Goal: Task Accomplishment & Management: Manage account settings

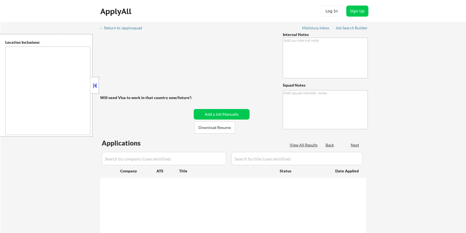
type textarea "You may spend up to 1hr/week manually finding Logistics roles that meet his loc…"
type textarea "Elilsa Mailslurp ✔️ 77002 from Kiezy"
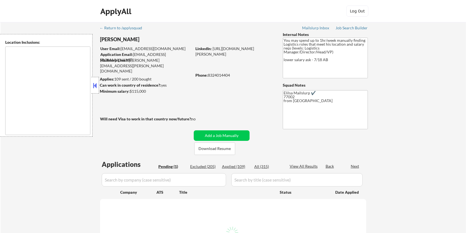
type textarea "Houston, TX Bellaire, TX West University Place, TX Southside Place, TX Hunters …"
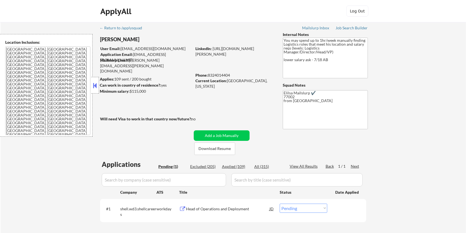
click at [228, 209] on div "Head of Operations and Deployment" at bounding box center [227, 209] width 83 height 6
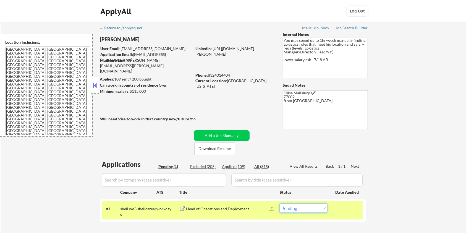
click at [314, 209] on select "Choose an option... Pending Applied Excluded (Questions) Excluded (Expired) Exc…" at bounding box center [304, 207] width 48 height 9
select select ""excluded__bad_match_""
click at [280, 203] on select "Choose an option... Pending Applied Excluded (Questions) Excluded (Expired) Exc…" at bounding box center [304, 207] width 48 height 9
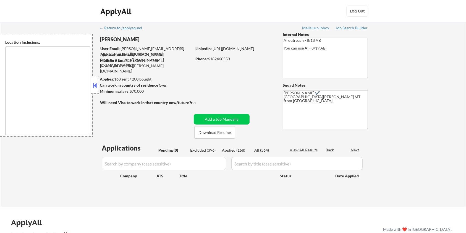
type textarea "Fort Collins, CO Laporte, CO Wellington, CO Timnath, CO Windsor, CO Loveland, C…"
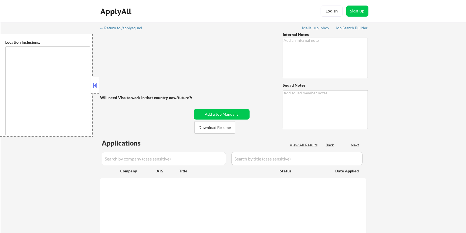
type textarea "He requested we prioritize his applications ASAP because he is running out of m…"
type textarea "9-Elisa Mailslurp ✔️"
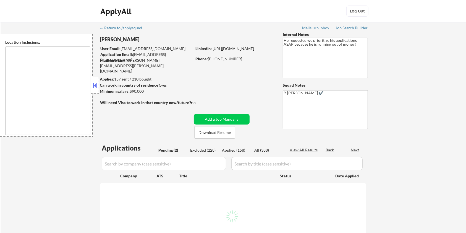
select select ""pending""
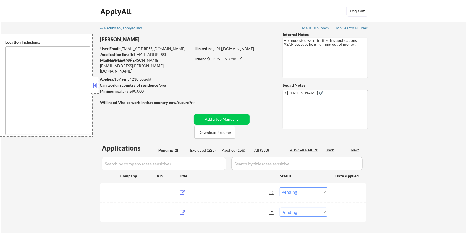
type textarea "[GEOGRAPHIC_DATA], [GEOGRAPHIC_DATA] [GEOGRAPHIC_DATA], [GEOGRAPHIC_DATA] [GEOG…"
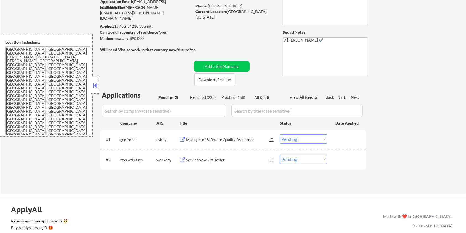
scroll to position [74, 0]
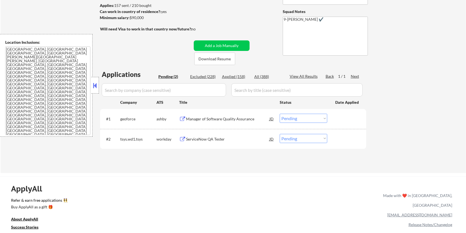
click at [201, 117] on div "Manager of Software Quality Assurance" at bounding box center [227, 119] width 83 height 6
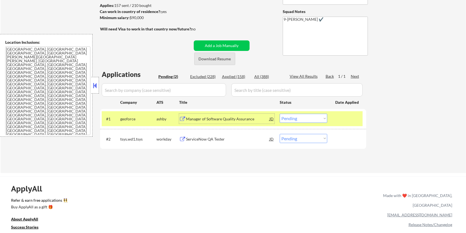
click at [214, 57] on button "Download Resume" at bounding box center [214, 59] width 41 height 12
click at [219, 59] on button "Download Resume" at bounding box center [214, 59] width 41 height 12
click at [228, 59] on button "Download Resume" at bounding box center [214, 59] width 41 height 12
click at [219, 59] on button "Download Resume" at bounding box center [214, 59] width 41 height 12
click at [208, 56] on button "Download Resume" at bounding box center [214, 59] width 41 height 12
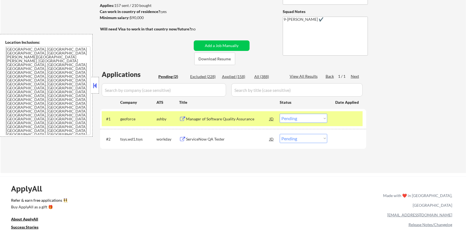
drag, startPoint x: 148, startPoint y: 21, endPoint x: 130, endPoint y: 21, distance: 17.4
click at [130, 21] on div "← Return to /applysquad Mailslurp Inbox Job Search Builder Larry Liang User Ema…" at bounding box center [233, 59] width 276 height 220
drag, startPoint x: 146, startPoint y: 18, endPoint x: 131, endPoint y: 17, distance: 15.2
click at [131, 17] on div "Minimum salary: $90,000" at bounding box center [146, 18] width 92 height 6
copy div "$90,000"
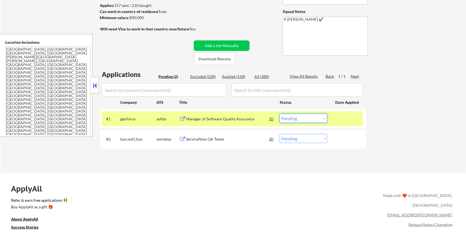
click at [296, 120] on select "Choose an option... Pending Applied Excluded (Questions) Excluded (Expired) Exc…" at bounding box center [304, 118] width 48 height 9
click at [280, 114] on select "Choose an option... Pending Applied Excluded (Questions) Excluded (Expired) Exc…" at bounding box center [304, 118] width 48 height 9
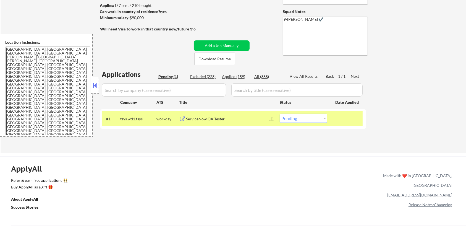
click at [198, 116] on div "ServiceNow QA Tester" at bounding box center [227, 119] width 83 height 6
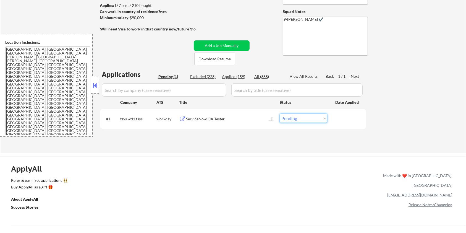
click at [298, 119] on select "Choose an option... Pending Applied Excluded (Questions) Excluded (Expired) Exc…" at bounding box center [304, 118] width 48 height 9
select select ""excluded__bad_match_""
click at [280, 114] on select "Choose an option... Pending Applied Excluded (Questions) Excluded (Expired) Exc…" at bounding box center [304, 118] width 48 height 9
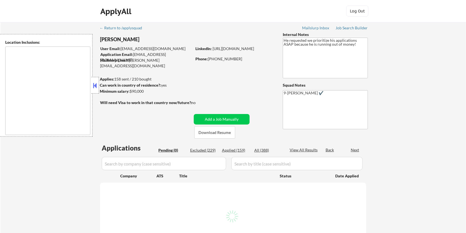
type textarea "[GEOGRAPHIC_DATA], [GEOGRAPHIC_DATA] [GEOGRAPHIC_DATA], [GEOGRAPHIC_DATA] [GEOG…"
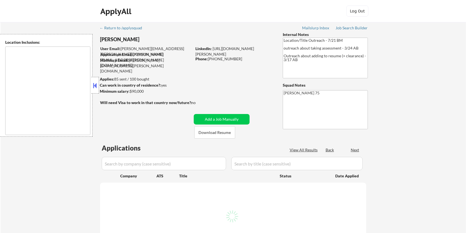
select select ""pending""
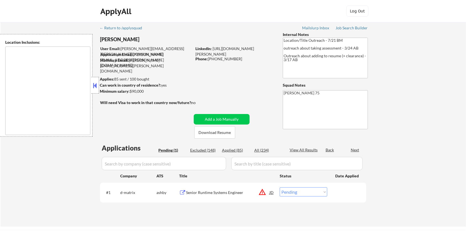
type textarea "remote"
click at [217, 193] on div "Senior Runtime Systems Engineer" at bounding box center [227, 193] width 83 height 6
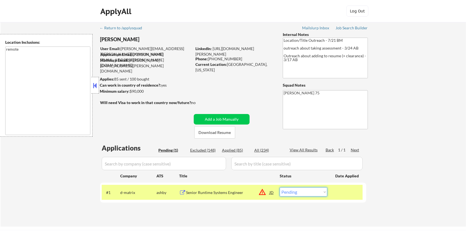
click at [307, 195] on select "Choose an option... Pending Applied Excluded (Questions) Excluded (Expired) Exc…" at bounding box center [304, 191] width 48 height 9
select select ""excluded__bad_match_""
click at [280, 187] on select "Choose an option... Pending Applied Excluded (Questions) Excluded (Expired) Exc…" at bounding box center [304, 191] width 48 height 9
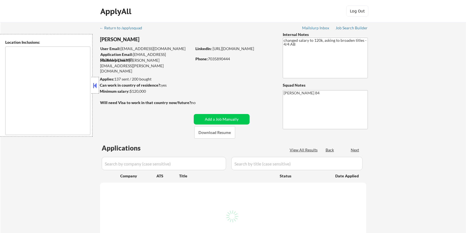
type textarea "Lorem Ipsumd, SI Ametco Adip, EL Seddoei Tempo, IN Utla Etdolorem, AL Enimadmin…"
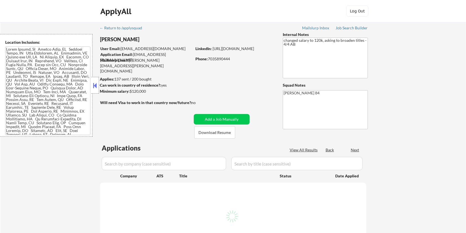
select select ""pending""
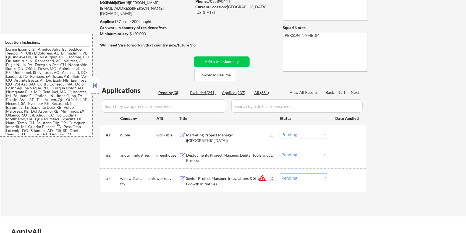
scroll to position [74, 0]
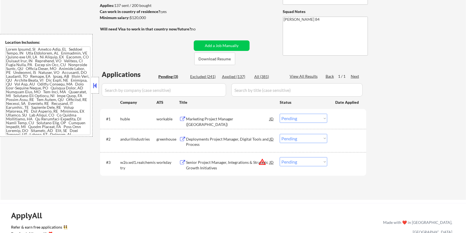
click at [187, 116] on div "Marketing Project Manager ([GEOGRAPHIC_DATA])" at bounding box center [227, 121] width 83 height 11
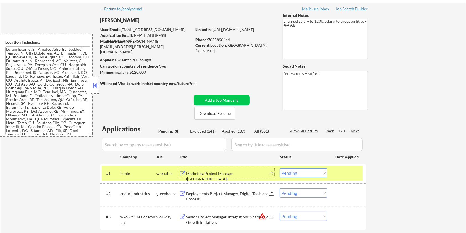
scroll to position [37, 0]
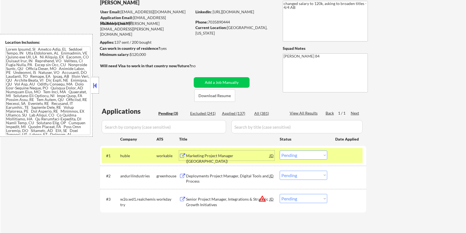
click at [312, 154] on select "Choose an option... Pending Applied Excluded (Questions) Excluded (Expired) Exc…" at bounding box center [304, 154] width 48 height 9
click at [280, 150] on select "Choose an option... Pending Applied Excluded (Questions) Excluded (Expired) Exc…" at bounding box center [304, 154] width 48 height 9
select select ""pending""
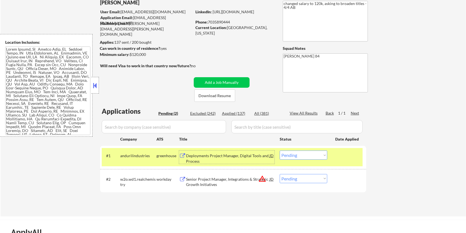
click at [214, 157] on div "Deployments Project Manager, Digital Tools and Process" at bounding box center [227, 158] width 83 height 11
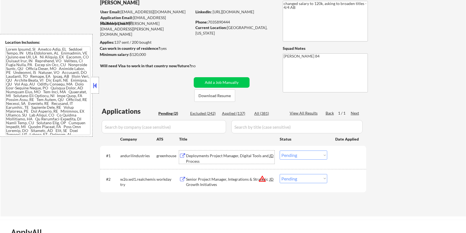
click at [199, 180] on div "Senior Project Manager, Integrations & Strategic Growth Initiatives" at bounding box center [227, 181] width 83 height 11
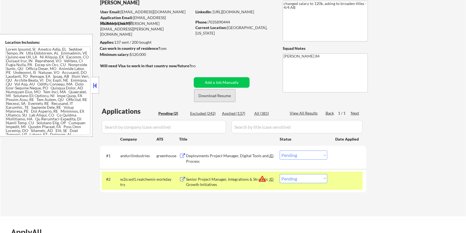
click at [213, 95] on button "Download Resume" at bounding box center [214, 95] width 41 height 12
click at [301, 176] on select "Choose an option... Pending Applied Excluded (Questions) Excluded (Expired) Exc…" at bounding box center [304, 178] width 48 height 9
select select ""applied""
click at [280, 174] on select "Choose an option... Pending Applied Excluded (Questions) Excluded (Expired) Exc…" at bounding box center [304, 178] width 48 height 9
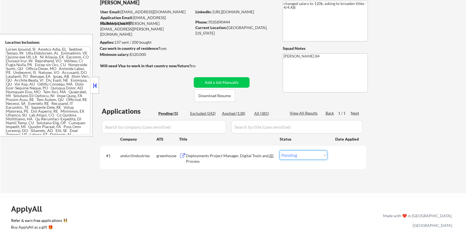
click at [304, 154] on select "Choose an option... Pending Applied Excluded (Questions) Excluded (Expired) Exc…" at bounding box center [304, 154] width 48 height 9
select select ""excluded__bad_match_""
click at [280, 150] on select "Choose an option... Pending Applied Excluded (Questions) Excluded (Expired) Exc…" at bounding box center [304, 154] width 48 height 9
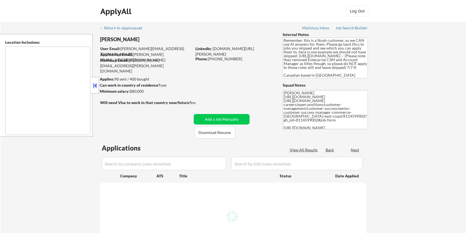
type textarea "[GEOGRAPHIC_DATA], ON [GEOGRAPHIC_DATA], ON [GEOGRAPHIC_DATA], ON [GEOGRAPHIC_D…"
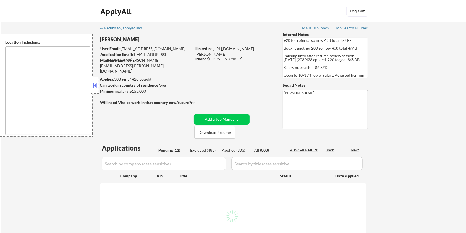
select select ""pending""
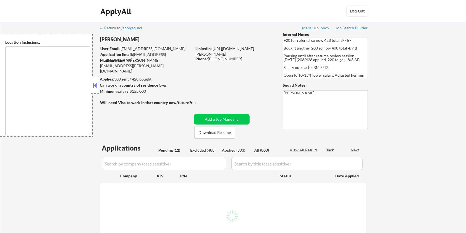
select select ""pending""
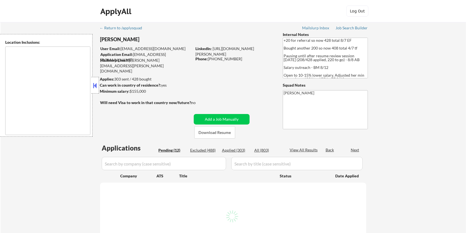
select select ""pending""
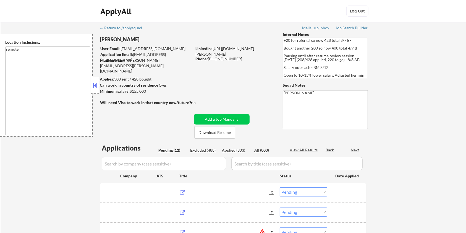
type textarea "remote"
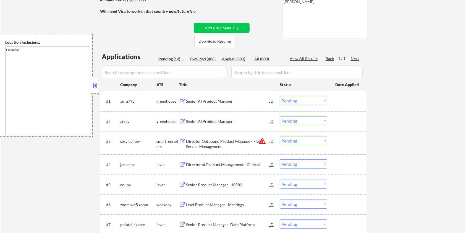
scroll to position [111, 0]
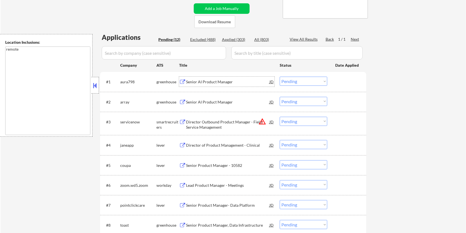
click at [210, 80] on div "Senior AI Product Manager" at bounding box center [227, 82] width 83 height 6
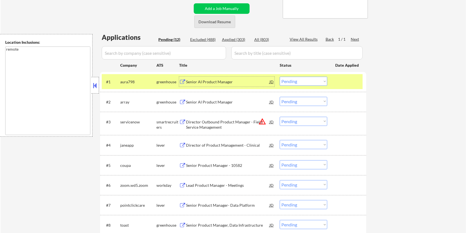
click at [203, 22] on button "Download Resume" at bounding box center [214, 21] width 41 height 12
click at [298, 79] on select "Choose an option... Pending Applied Excluded (Questions) Excluded (Expired) Exc…" at bounding box center [304, 81] width 48 height 9
click at [280, 77] on select "Choose an option... Pending Applied Excluded (Questions) Excluded (Expired) Exc…" at bounding box center [304, 81] width 48 height 9
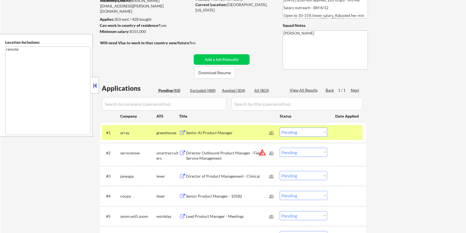
scroll to position [74, 0]
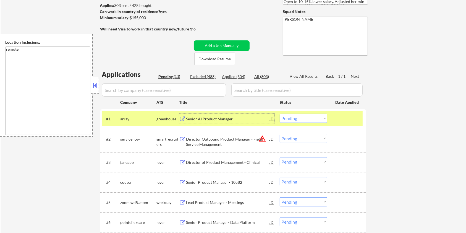
click at [208, 116] on div "Senior AI Product Manager" at bounding box center [227, 119] width 83 height 6
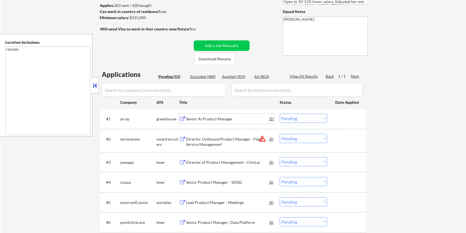
click at [307, 117] on select "Choose an option... Pending Applied Excluded (Questions) Excluded (Expired) Exc…" at bounding box center [304, 118] width 48 height 9
click at [280, 114] on select "Choose an option... Pending Applied Excluded (Questions) Excluded (Expired) Exc…" at bounding box center [304, 118] width 48 height 9
select select ""pending""
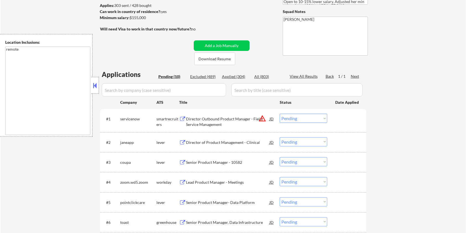
click at [193, 144] on div "Director of Product Management - Clinical" at bounding box center [227, 143] width 83 height 6
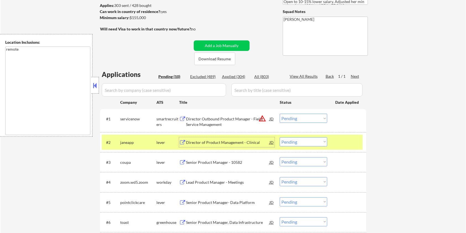
drag, startPoint x: 316, startPoint y: 143, endPoint x: 324, endPoint y: 138, distance: 9.0
click at [320, 143] on select "Choose an option... Pending Applied Excluded (Questions) Excluded (Expired) Exc…" at bounding box center [304, 141] width 48 height 9
click at [280, 137] on select "Choose an option... Pending Applied Excluded (Questions) Excluded (Expired) Exc…" at bounding box center [304, 141] width 48 height 9
click at [223, 143] on div "Senior Product Manager - 10582" at bounding box center [227, 143] width 83 height 6
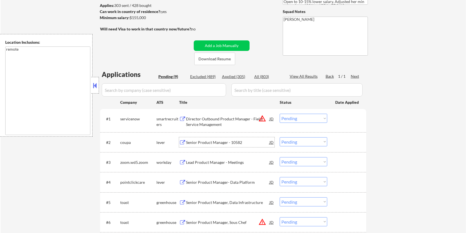
click at [295, 143] on select "Choose an option... Pending Applied Excluded (Questions) Excluded (Expired) Exc…" at bounding box center [304, 141] width 48 height 9
click at [280, 137] on select "Choose an option... Pending Applied Excluded (Questions) Excluded (Expired) Exc…" at bounding box center [304, 141] width 48 height 9
select select ""pending""
click at [199, 158] on div "Senior Product Manager- Data Platform" at bounding box center [227, 162] width 83 height 10
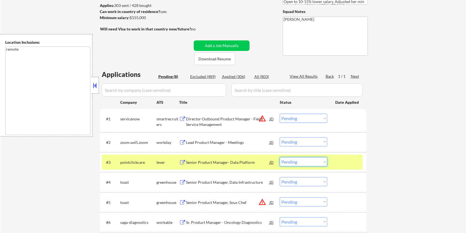
click at [294, 161] on select "Choose an option... Pending Applied Excluded (Questions) Excluded (Expired) Exc…" at bounding box center [304, 161] width 48 height 9
click at [280, 157] on select "Choose an option... Pending Applied Excluded (Questions) Excluded (Expired) Exc…" at bounding box center [304, 161] width 48 height 9
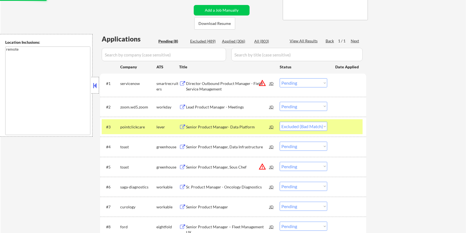
scroll to position [111, 0]
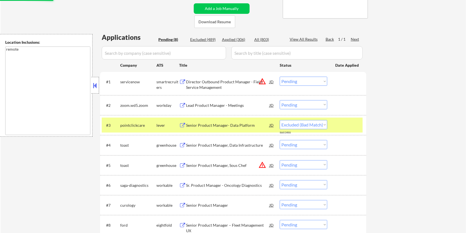
select select ""pending""
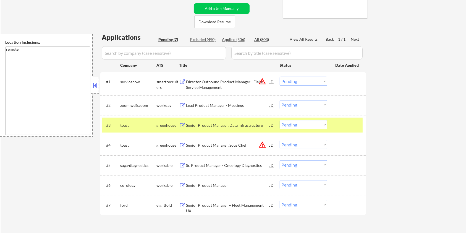
click at [201, 164] on div "Sr. Product Manager - Oncology Diagnostics" at bounding box center [227, 165] width 83 height 6
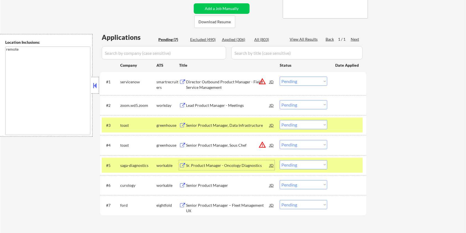
click at [308, 166] on select "Choose an option... Pending Applied Excluded (Questions) Excluded (Expired) Exc…" at bounding box center [304, 164] width 48 height 9
click at [280, 160] on select "Choose an option... Pending Applied Excluded (Questions) Excluded (Expired) Exc…" at bounding box center [304, 164] width 48 height 9
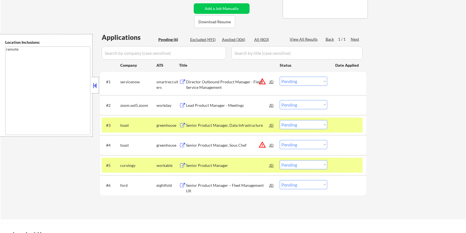
click at [193, 162] on div "Senior Product Manager" at bounding box center [227, 165] width 83 height 10
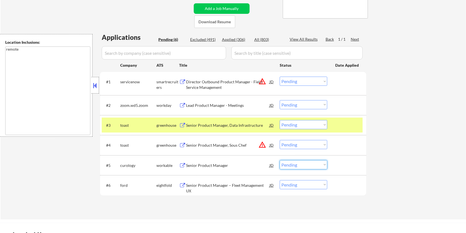
click at [294, 167] on select "Choose an option... Pending Applied Excluded (Questions) Excluded (Expired) Exc…" at bounding box center [304, 164] width 48 height 9
click at [280, 160] on select "Choose an option... Pending Applied Excluded (Questions) Excluded (Expired) Exc…" at bounding box center [304, 164] width 48 height 9
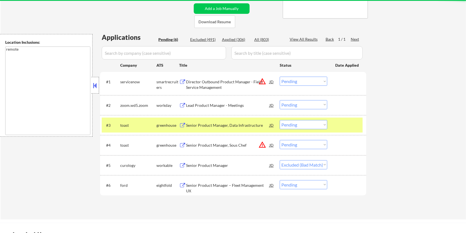
select select ""pending""
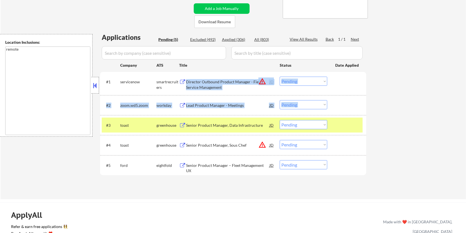
click at [210, 92] on div "#1 servicenow smartrecruiters Director Outbound Product Manager - Field Service…" at bounding box center [233, 123] width 266 height 103
click at [209, 104] on div "Lead Product Manager - Meetings" at bounding box center [227, 106] width 83 height 6
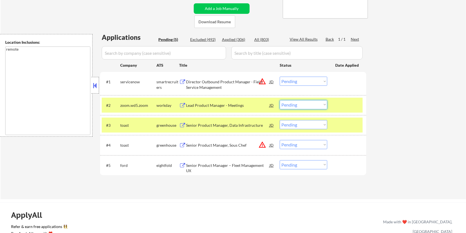
click at [298, 106] on select "Choose an option... Pending Applied Excluded (Questions) Excluded (Expired) Exc…" at bounding box center [304, 104] width 48 height 9
click at [280, 100] on select "Choose an option... Pending Applied Excluded (Questions) Excluded (Expired) Exc…" at bounding box center [304, 104] width 48 height 9
select select ""pending""
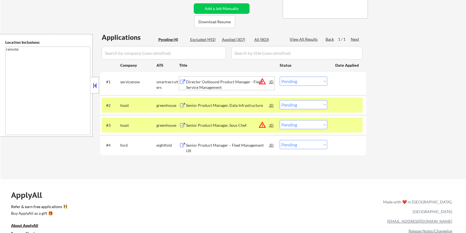
click at [207, 83] on div "Director Outbound Product Manager - Field Service Management" at bounding box center [227, 84] width 83 height 11
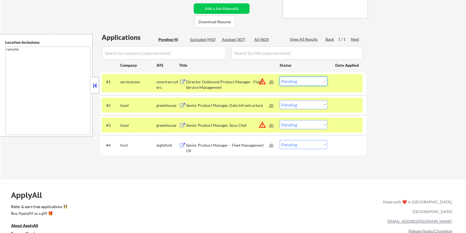
click at [303, 83] on select "Choose an option... Pending Applied Excluded (Questions) Excluded (Expired) Exc…" at bounding box center [304, 81] width 48 height 9
click at [280, 77] on select "Choose an option... Pending Applied Excluded (Questions) Excluded (Expired) Exc…" at bounding box center [304, 81] width 48 height 9
select select ""pending""
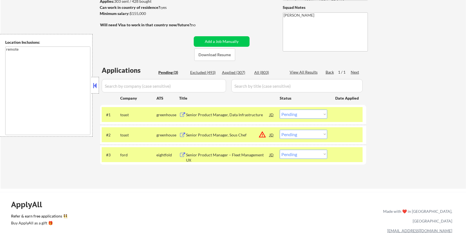
scroll to position [74, 0]
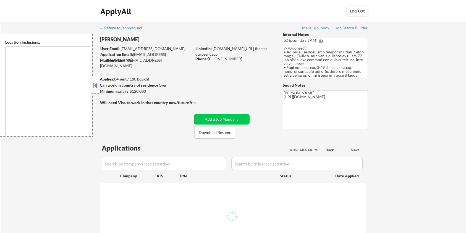
type textarea "[GEOGRAPHIC_DATA], [GEOGRAPHIC_DATA] [GEOGRAPHIC_DATA], [GEOGRAPHIC_DATA] [GEOG…"
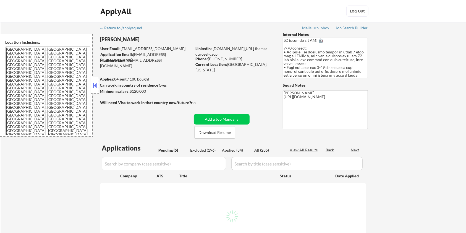
select select ""pending""
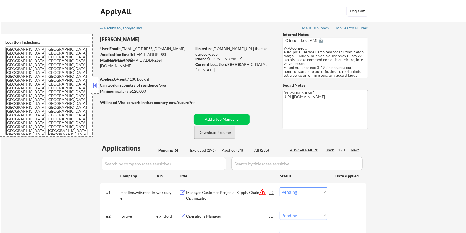
click at [208, 131] on button "Download Resume" at bounding box center [214, 132] width 41 height 12
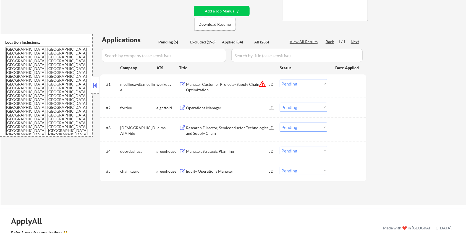
scroll to position [111, 0]
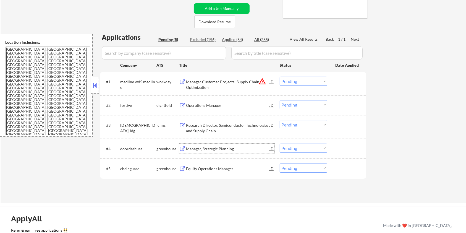
click at [191, 146] on div "Manager, Strategic Planning" at bounding box center [227, 149] width 83 height 6
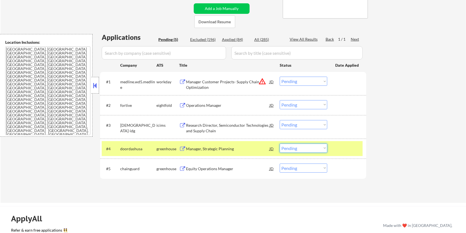
click at [318, 149] on select "Choose an option... Pending Applied Excluded (Questions) Excluded (Expired) Exc…" at bounding box center [304, 147] width 48 height 9
click at [280, 143] on select "Choose an option... Pending Applied Excluded (Questions) Excluded (Expired) Exc…" at bounding box center [304, 147] width 48 height 9
select select ""pending""
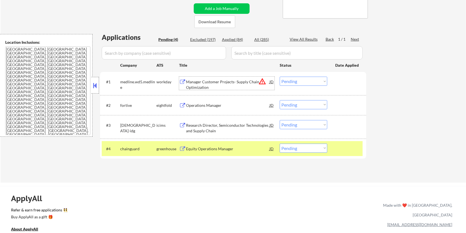
click at [193, 81] on div "Manager Customer Projects- Supply Chain Optimization" at bounding box center [227, 84] width 83 height 11
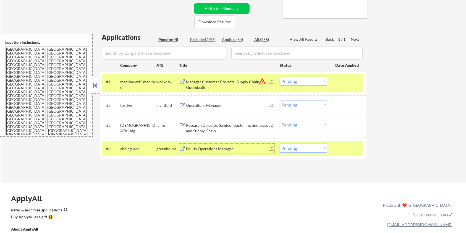
click at [202, 146] on div "Equity Operations Manager" at bounding box center [227, 149] width 83 height 6
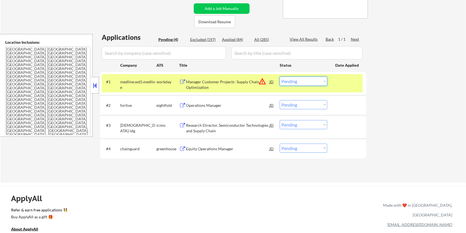
click at [326, 85] on select "Choose an option... Pending Applied Excluded (Questions) Excluded (Expired) Exc…" at bounding box center [304, 81] width 48 height 9
click at [280, 77] on select "Choose an option... Pending Applied Excluded (Questions) Excluded (Expired) Exc…" at bounding box center [304, 81] width 48 height 9
select select ""pending""
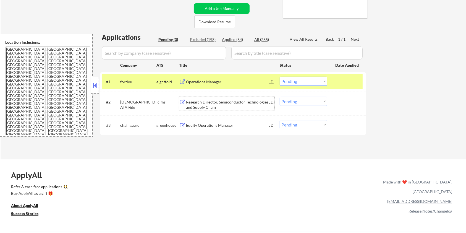
click at [217, 101] on div "Research Director, Semiconductor Technologies and Supply Chain" at bounding box center [227, 104] width 83 height 11
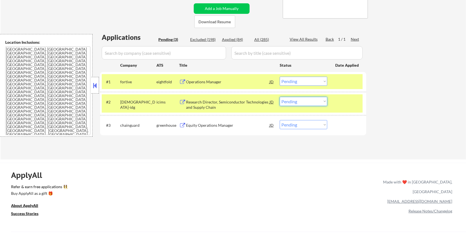
click at [309, 102] on select "Choose an option... Pending Applied Excluded (Questions) Excluded (Expired) Exc…" at bounding box center [304, 101] width 48 height 9
click at [280, 97] on select "Choose an option... Pending Applied Excluded (Questions) Excluded (Expired) Exc…" at bounding box center [304, 101] width 48 height 9
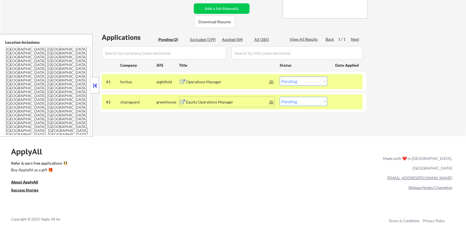
click at [201, 104] on div "Equity Operations Manager" at bounding box center [227, 102] width 83 height 6
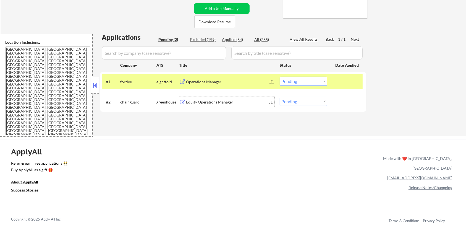
click at [297, 102] on select "Choose an option... Pending Applied Excluded (Questions) Excluded (Expired) Exc…" at bounding box center [304, 101] width 48 height 9
select select ""excluded__bad_match_""
click at [280, 97] on select "Choose an option... Pending Applied Excluded (Questions) Excluded (Expired) Exc…" at bounding box center [304, 101] width 48 height 9
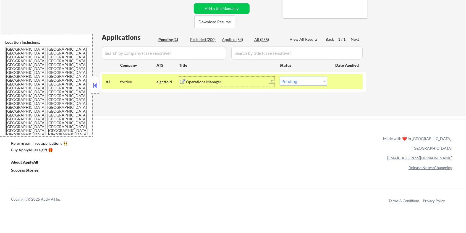
click at [200, 80] on div "Operations Manager" at bounding box center [227, 82] width 83 height 6
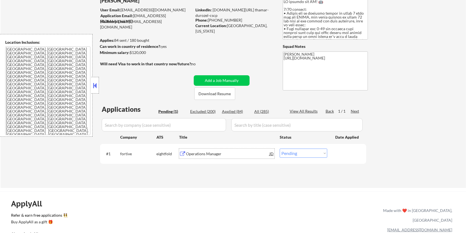
scroll to position [0, 0]
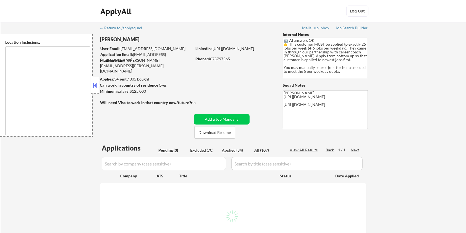
select select ""pending""
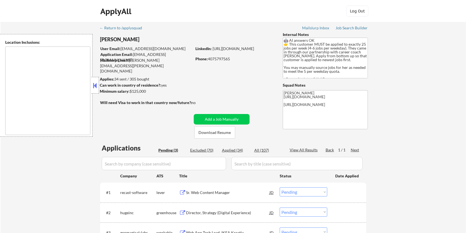
type textarea "[GEOGRAPHIC_DATA], [GEOGRAPHIC_DATA] [GEOGRAPHIC_DATA], [GEOGRAPHIC_DATA] [GEOG…"
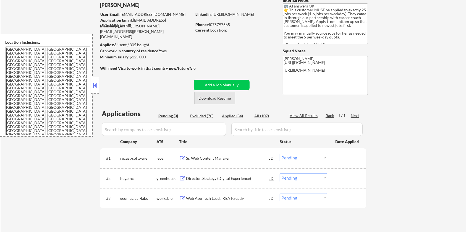
scroll to position [37, 0]
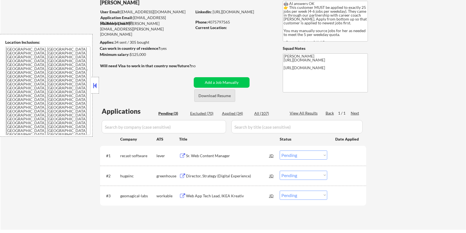
click at [214, 96] on button "Download Resume" at bounding box center [214, 95] width 41 height 12
click at [217, 154] on div "Sr. Web Content Manager" at bounding box center [227, 156] width 83 height 6
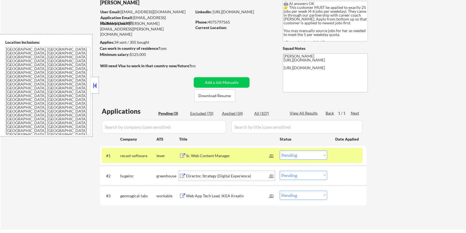
click at [203, 174] on div "Director, Strategy (Digital Experience)" at bounding box center [227, 176] width 83 height 6
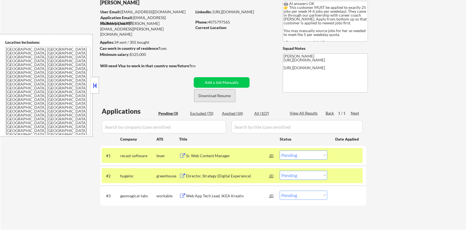
click at [203, 93] on button "Download Resume" at bounding box center [214, 95] width 41 height 12
click at [295, 174] on select "Choose an option... Pending Applied Excluded (Questions) Excluded (Expired) Exc…" at bounding box center [304, 175] width 48 height 9
click at [297, 173] on select "Choose an option... Pending Applied Excluded (Questions) Excluded (Expired) Exc…" at bounding box center [304, 175] width 48 height 9
click at [280, 171] on select "Choose an option... Pending Applied Excluded (Questions) Excluded (Expired) Exc…" at bounding box center [304, 175] width 48 height 9
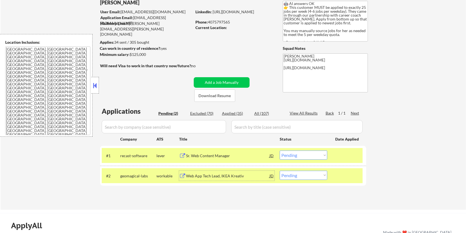
click at [206, 178] on div "Web App Tech Lead, IKEA Kreativ" at bounding box center [227, 176] width 83 height 6
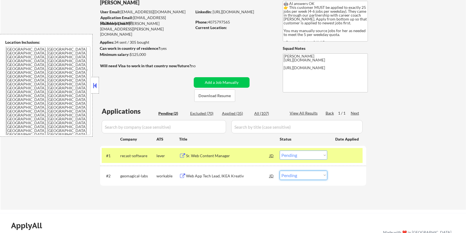
click at [295, 173] on select "Choose an option... Pending Applied Excluded (Questions) Excluded (Expired) Exc…" at bounding box center [304, 175] width 48 height 9
select select ""excluded__bad_match_""
click at [280, 171] on select "Choose an option... Pending Applied Excluded (Questions) Excluded (Expired) Exc…" at bounding box center [304, 175] width 48 height 9
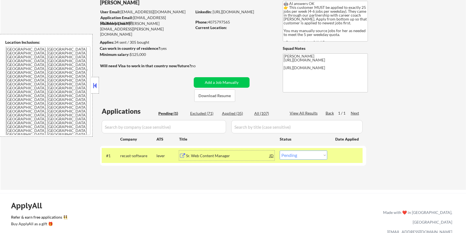
click at [216, 154] on div "Sr. Web Content Manager" at bounding box center [227, 156] width 83 height 6
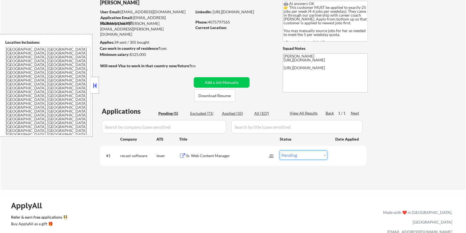
click at [294, 156] on select "Choose an option... Pending Applied Excluded (Questions) Excluded (Expired) Exc…" at bounding box center [304, 154] width 48 height 9
select select ""excluded__salary_""
click at [280, 150] on select "Choose an option... Pending Applied Excluded (Questions) Excluded (Expired) Exc…" at bounding box center [304, 154] width 48 height 9
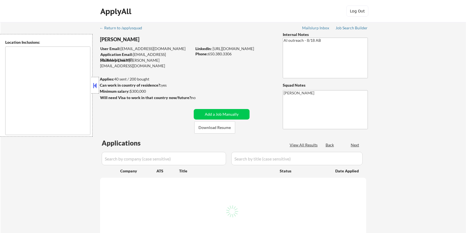
type textarea "San Francisco, CA Daly City, CA South San Francisco, CA Brisbane, CA Colma, CA …"
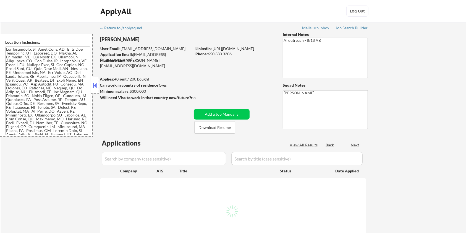
select select ""pending""
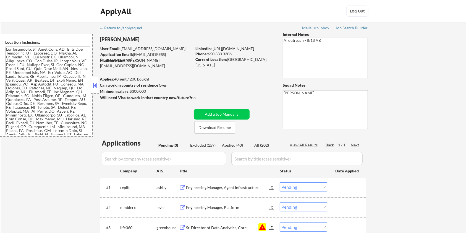
scroll to position [37, 0]
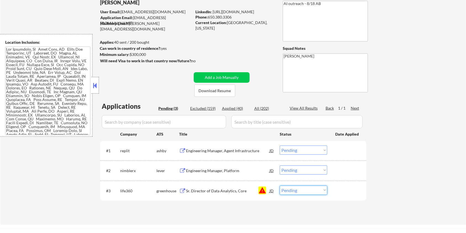
click at [294, 192] on select "Choose an option... Pending Applied Excluded (Questions) Excluded (Expired) Exc…" at bounding box center [304, 189] width 48 height 9
select select ""excluded__blocklist_""
click at [280, 185] on select "Choose an option... Pending Applied Excluded (Questions) Excluded (Expired) Exc…" at bounding box center [304, 189] width 48 height 9
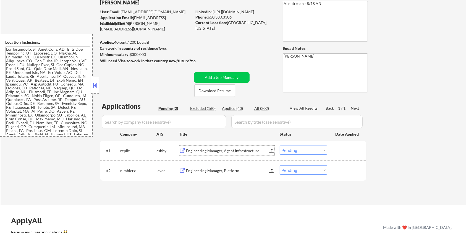
click at [208, 148] on div "Engineering Manager, Agent Infrastructure" at bounding box center [227, 151] width 83 height 6
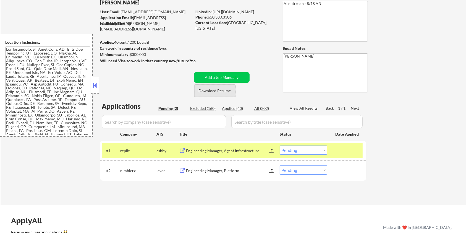
click at [210, 90] on button "Download Resume" at bounding box center [214, 90] width 41 height 12
drag, startPoint x: 150, startPoint y: 55, endPoint x: 131, endPoint y: 56, distance: 19.4
click at [131, 56] on div "Minimum salary: $300,000" at bounding box center [146, 55] width 92 height 6
copy div "$300,000"
click at [320, 148] on select "Choose an option... Pending Applied Excluded (Questions) Excluded (Expired) Exc…" at bounding box center [304, 149] width 48 height 9
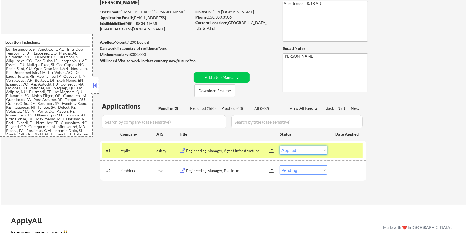
click at [280, 145] on select "Choose an option... Pending Applied Excluded (Questions) Excluded (Expired) Exc…" at bounding box center [304, 149] width 48 height 9
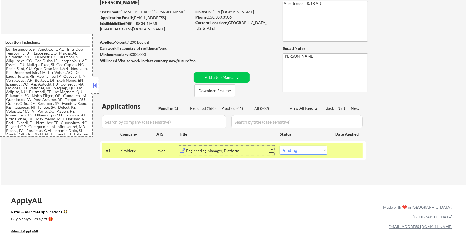
click at [192, 150] on div "Engineering Manager, Platform" at bounding box center [227, 151] width 83 height 6
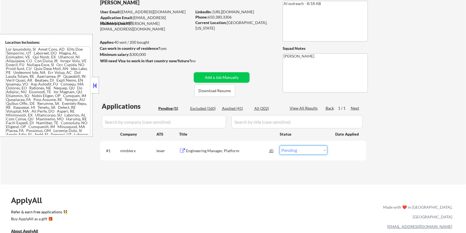
click at [310, 151] on select "Choose an option... Pending Applied Excluded (Questions) Excluded (Expired) Exc…" at bounding box center [304, 149] width 48 height 9
select select ""excluded__salary_""
click at [280, 145] on select "Choose an option... Pending Applied Excluded (Questions) Excluded (Expired) Exc…" at bounding box center [304, 149] width 48 height 9
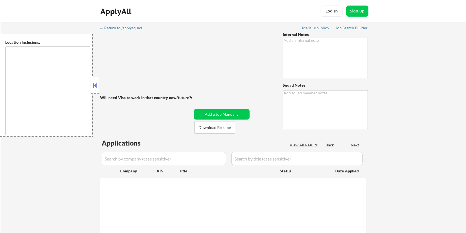
type textarea "👉 This customer purchased a package of 100 via our partnership with Skillhat +5…"
type textarea "[PERSON_NAME]"
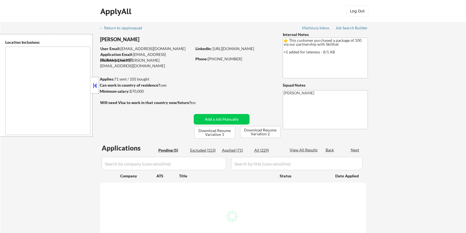
type textarea "country:CA"
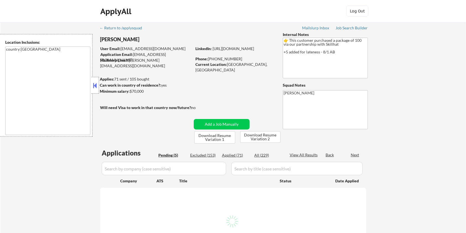
select select ""pending""
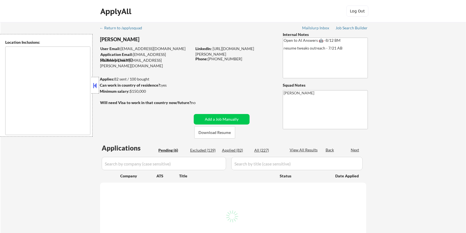
select select ""pending""
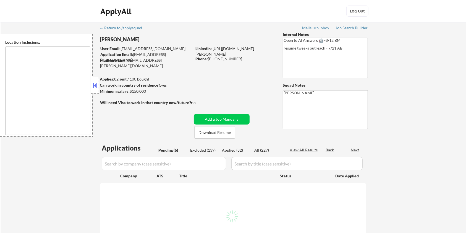
select select ""pending""
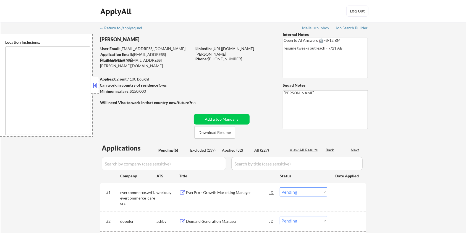
type textarea "remote"
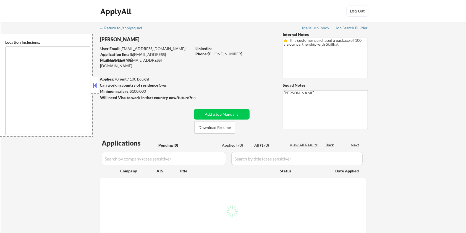
type textarea "[GEOGRAPHIC_DATA], ON [GEOGRAPHIC_DATA], ON [GEOGRAPHIC_DATA], ON [GEOGRAPHIC_D…"
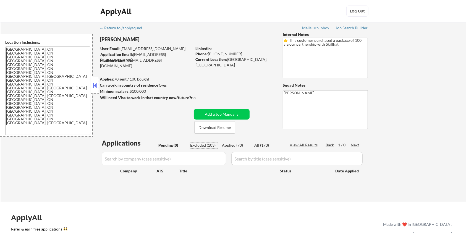
click at [204, 144] on div "Excluded (103)" at bounding box center [204, 145] width 28 height 6
select select ""excluded__other_""
select select ""excluded""
select select ""excluded__expired_""
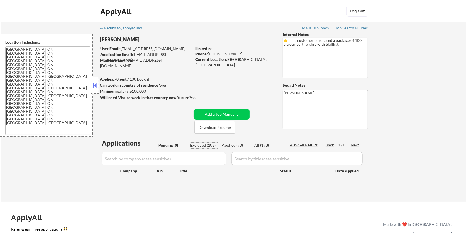
select select ""excluded__expired_""
select select ""excluded__location_""
select select ""excluded__expired_""
select select ""excluded__other_""
select select ""excluded__expired_""
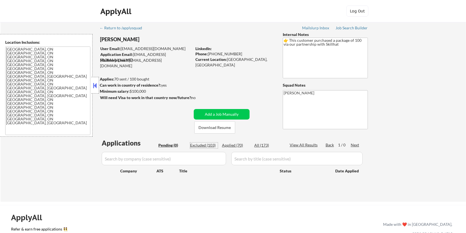
select select ""excluded""
select select ""excluded__expired_""
select select ""excluded__other_""
select select ""excluded__expired_""
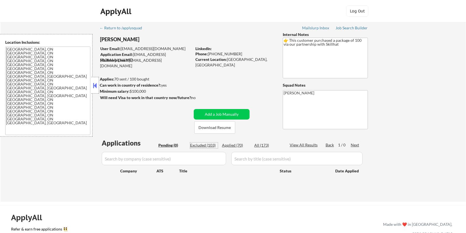
select select ""excluded__other_""
select select ""excluded__bad_match_""
select select ""excluded__expired_""
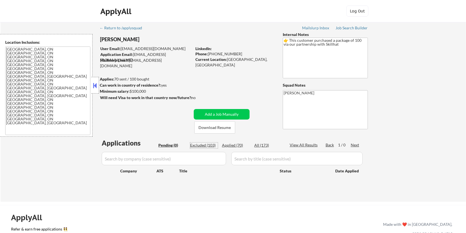
select select ""excluded__expired_""
select select ""excluded__other_""
select select ""excluded""
select select ""excluded__expired_""
select select ""excluded""
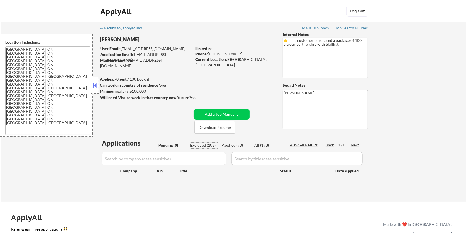
select select ""excluded__expired_""
select select ""excluded__location_""
select select ""excluded__other_""
select select ""excluded__bad_match_""
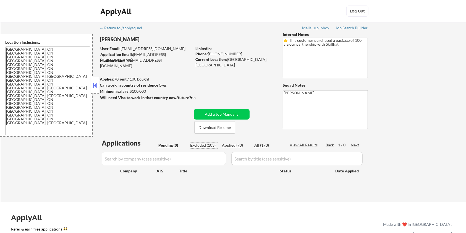
select select ""excluded__other_""
select select ""excluded__expired_""
select select ""excluded""
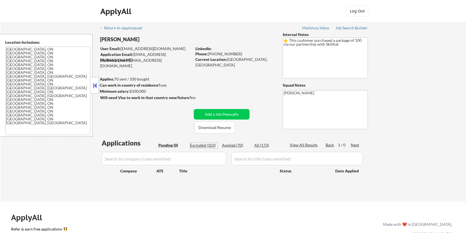
select select ""excluded__expired_""
select select ""excluded__other_""
select select ""excluded__expired_""
select select ""excluded__bad_match_""
select select ""excluded""
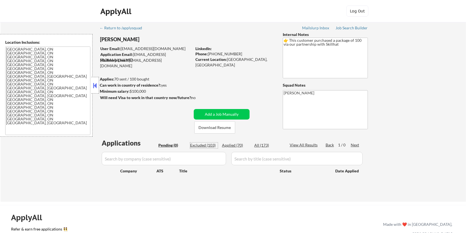
select select ""excluded__expired_""
select select ""excluded__other_""
select select ""excluded__expired_""
select select ""excluded__bad_match_""
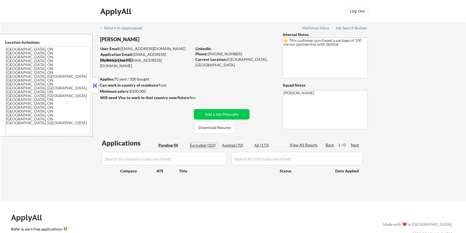
select select ""excluded""
select select ""excluded__other_""
select select ""excluded__bad_match_""
select select ""excluded__expired_""
select select ""excluded__bad_match_""
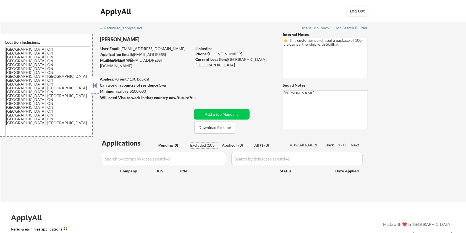
select select ""excluded__expired_""
select select ""excluded__location_""
select select ""excluded__other_""
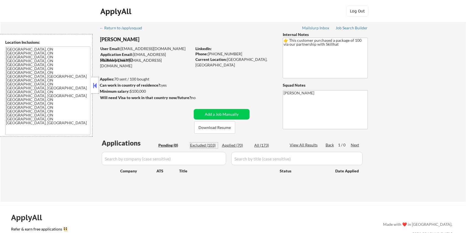
select select ""excluded__other_""
select select ""excluded__bad_match_""
select select ""excluded""
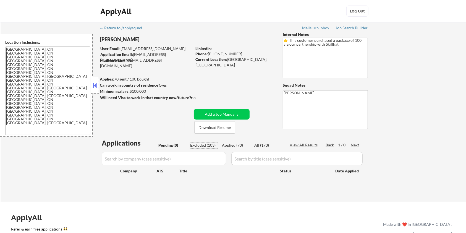
select select ""excluded__other_""
select select ""excluded""
select select ""excluded__expired_""
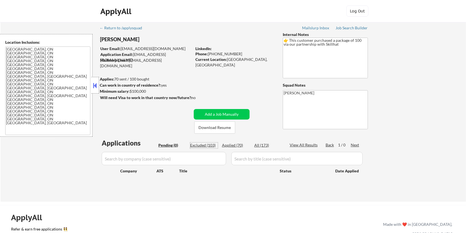
select select ""excluded__expired_""
select select ""excluded__other_""
select select ""excluded""
select select ""excluded__expired_""
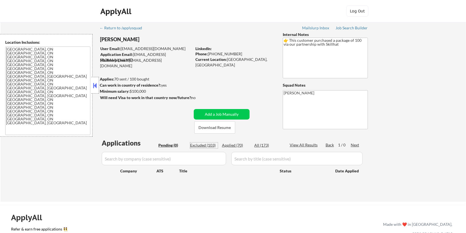
select select ""excluded__expired_""
select select ""excluded__other_""
select select ""excluded__expired_""
select select ""excluded""
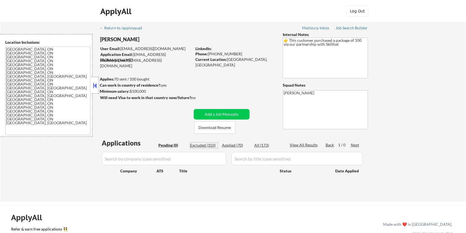
select select ""excluded__other_""
select select ""excluded__expired_""
select select ""excluded""
select select ""excluded__expired_""
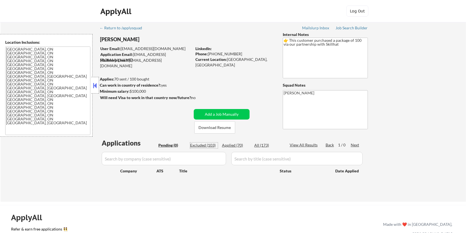
select select ""excluded__expired_""
select select ""excluded""
select select ""excluded__bad_match_""
select select ""excluded""
select select ""excluded__other_""
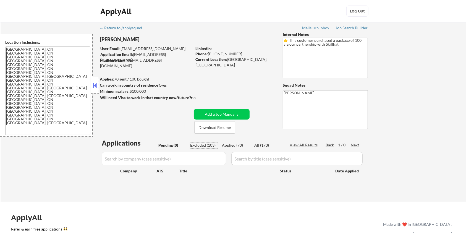
select select ""excluded""
select select ""excluded__bad_match_""
select select ""excluded__expired_""
select select ""excluded__bad_match_""
select select ""excluded""
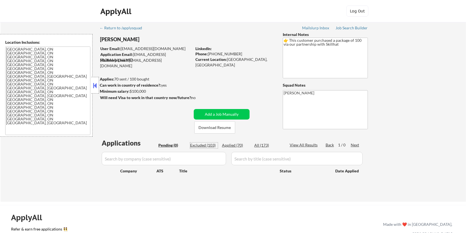
select select ""excluded__bad_match_""
select select ""excluded__expired_""
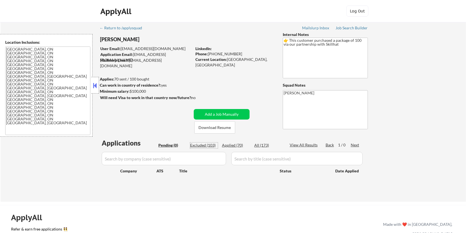
select select ""excluded__expired_""
select select ""excluded""
select select ""excluded__bad_match_""
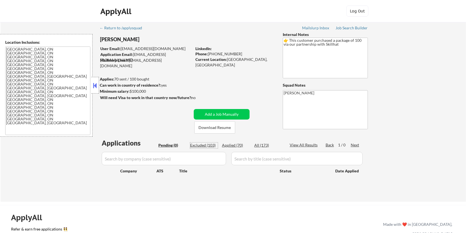
select select ""excluded__bad_match_""
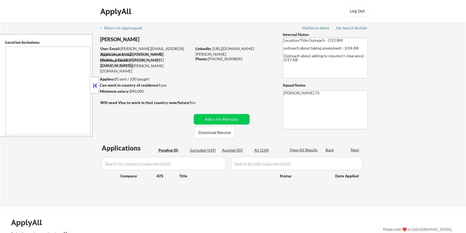
type textarea "remote"
